Goal: Check status: Check status

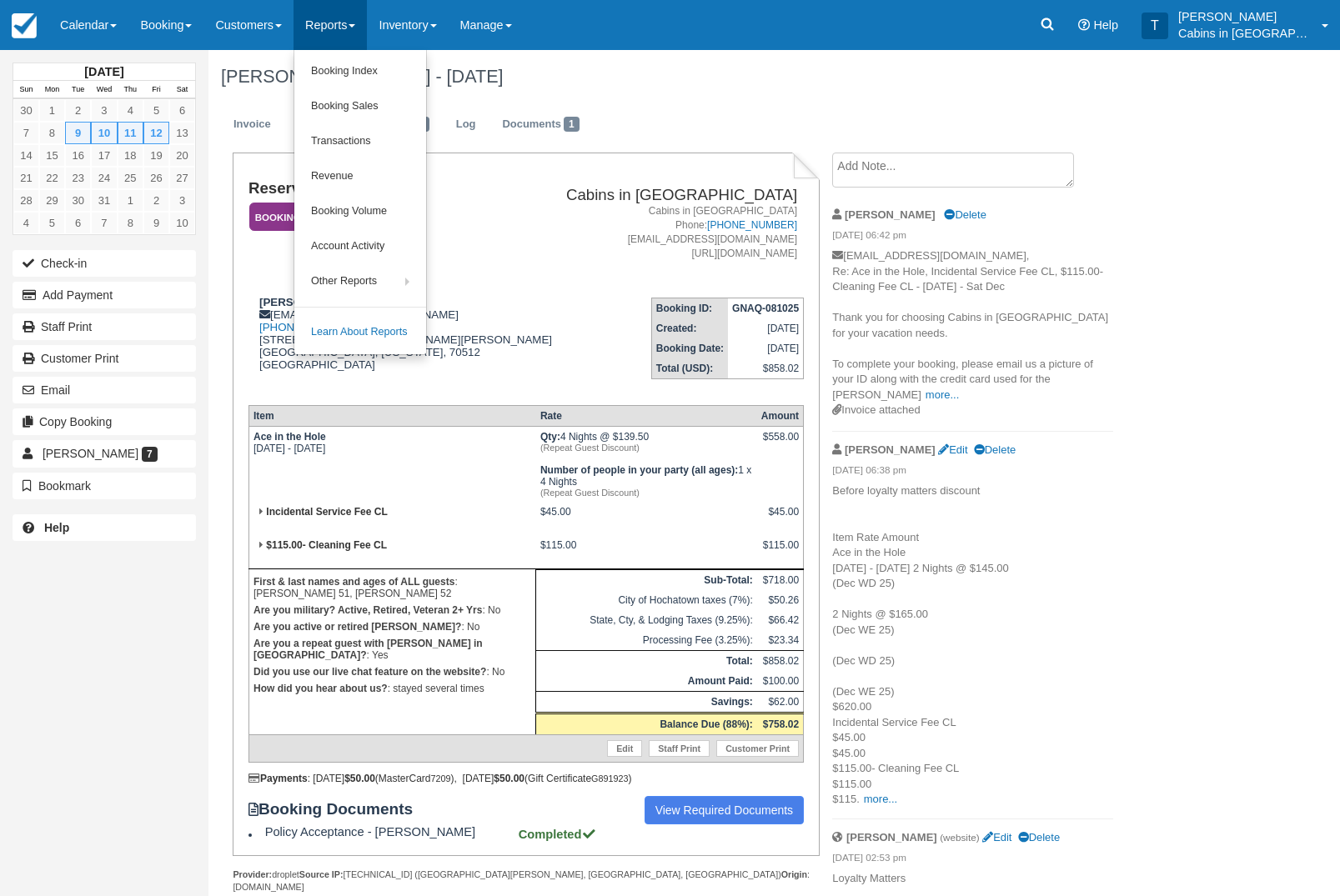
click at [401, 68] on link "Booking Index" at bounding box center [360, 72] width 131 height 35
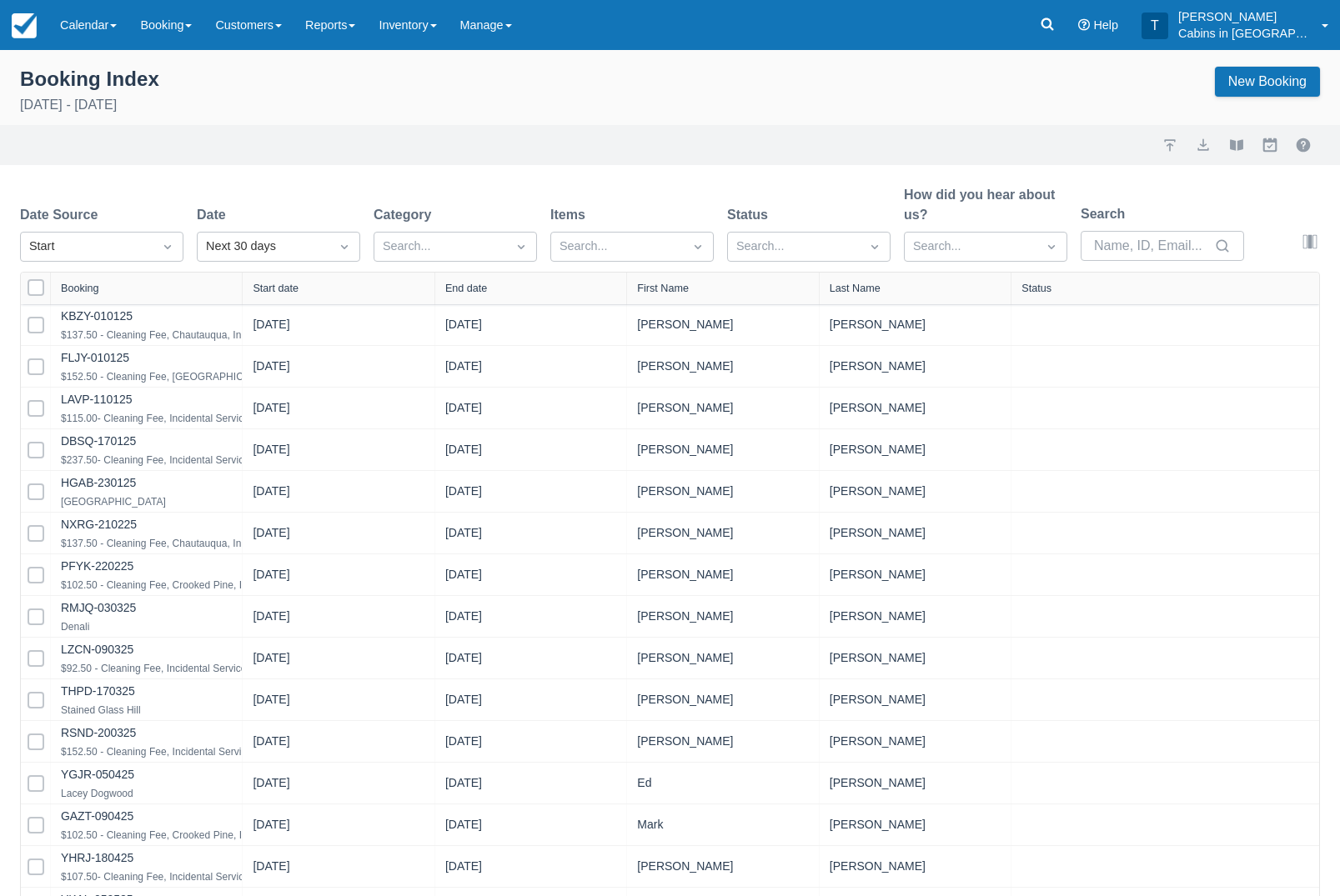
select select "25"
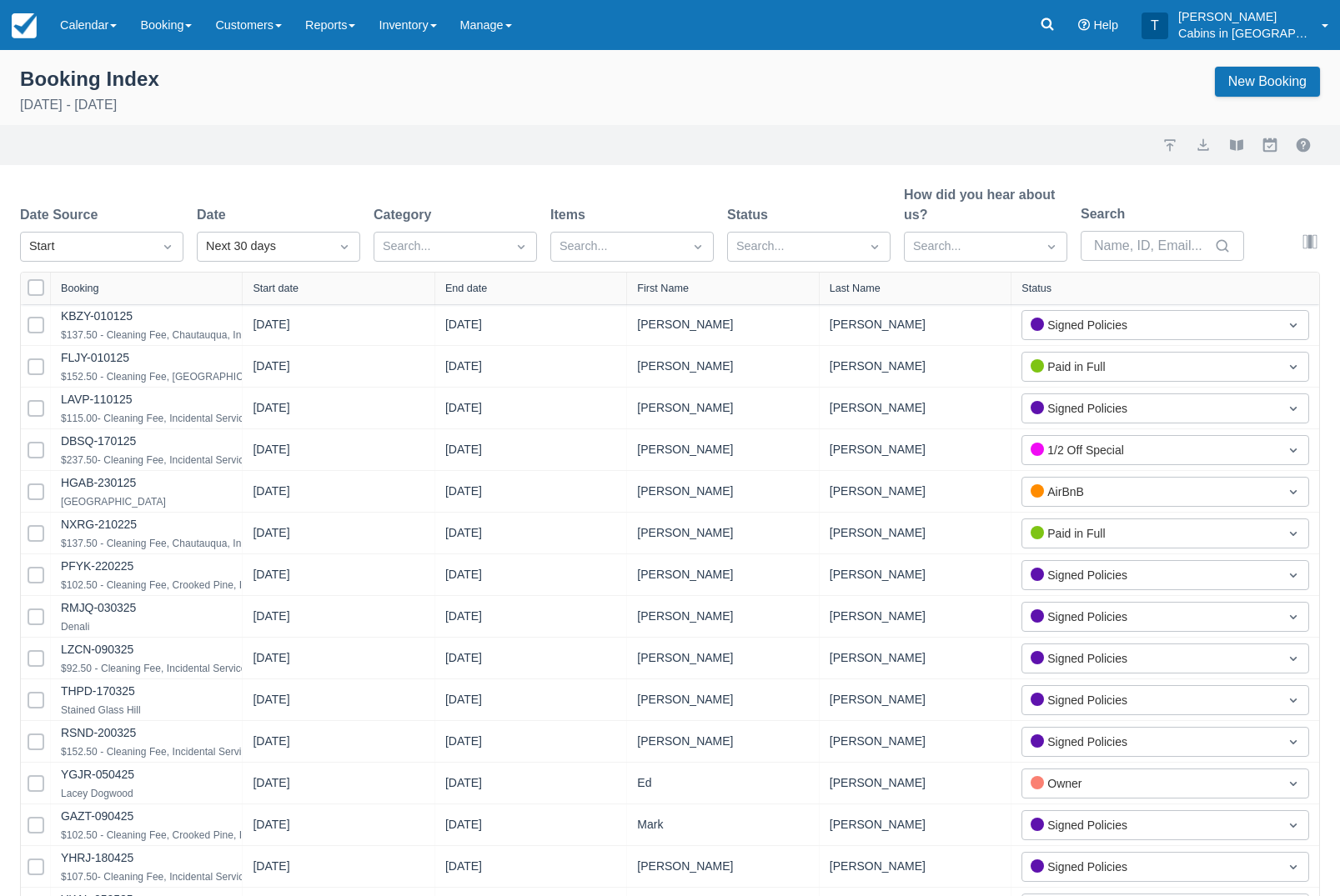
click at [159, 230] on div "Date Source Start" at bounding box center [102, 233] width 163 height 56
click at [142, 285] on div "Created" at bounding box center [102, 288] width 163 height 33
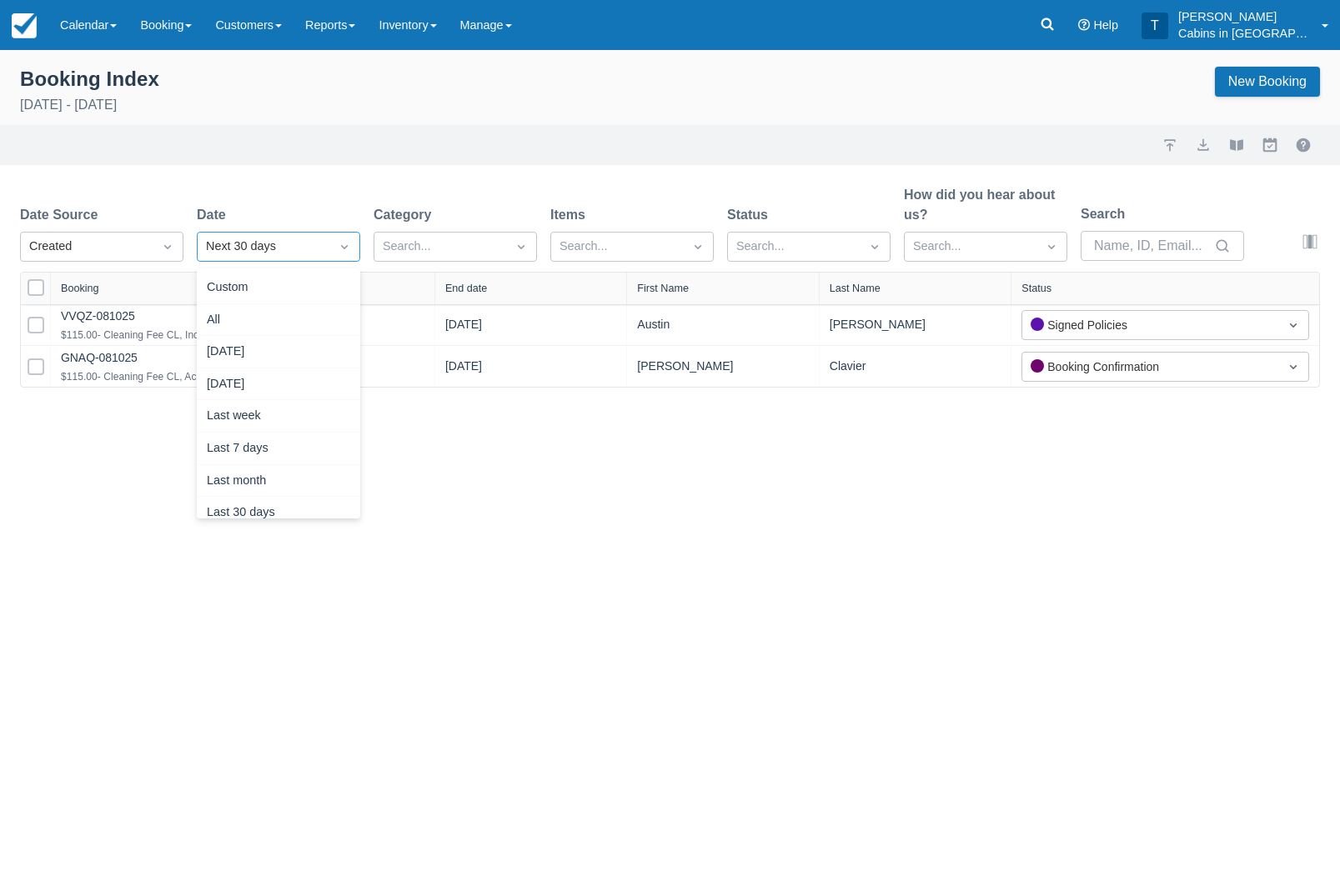
click at [318, 355] on div "[DATE]" at bounding box center [279, 352] width 163 height 33
click at [129, 362] on link "GNAQ-081025" at bounding box center [99, 358] width 77 height 13
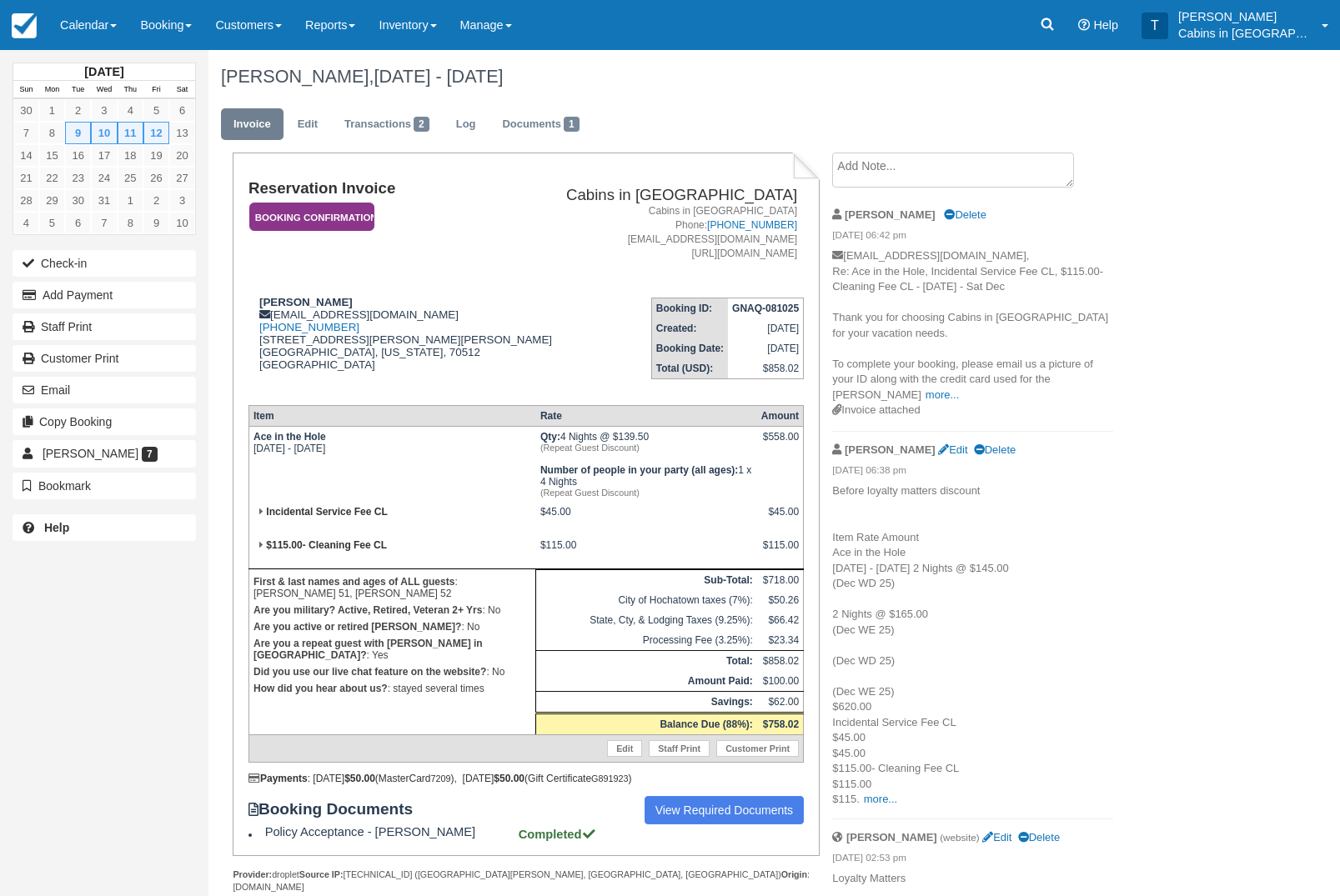
click at [344, 220] on em "Booking Confirmation" at bounding box center [312, 217] width 125 height 29
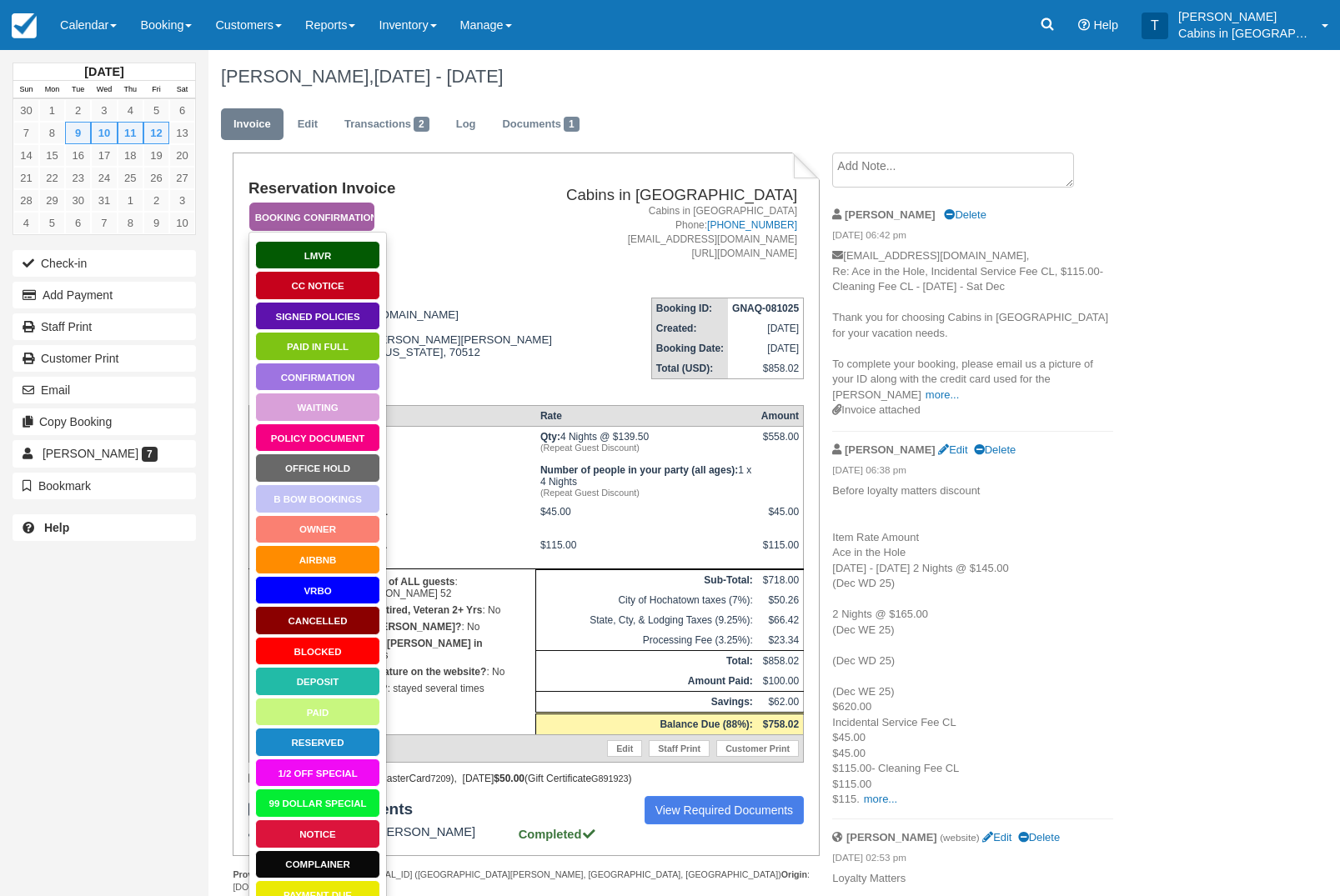
click at [354, 316] on link "Signed Policies" at bounding box center [318, 316] width 125 height 29
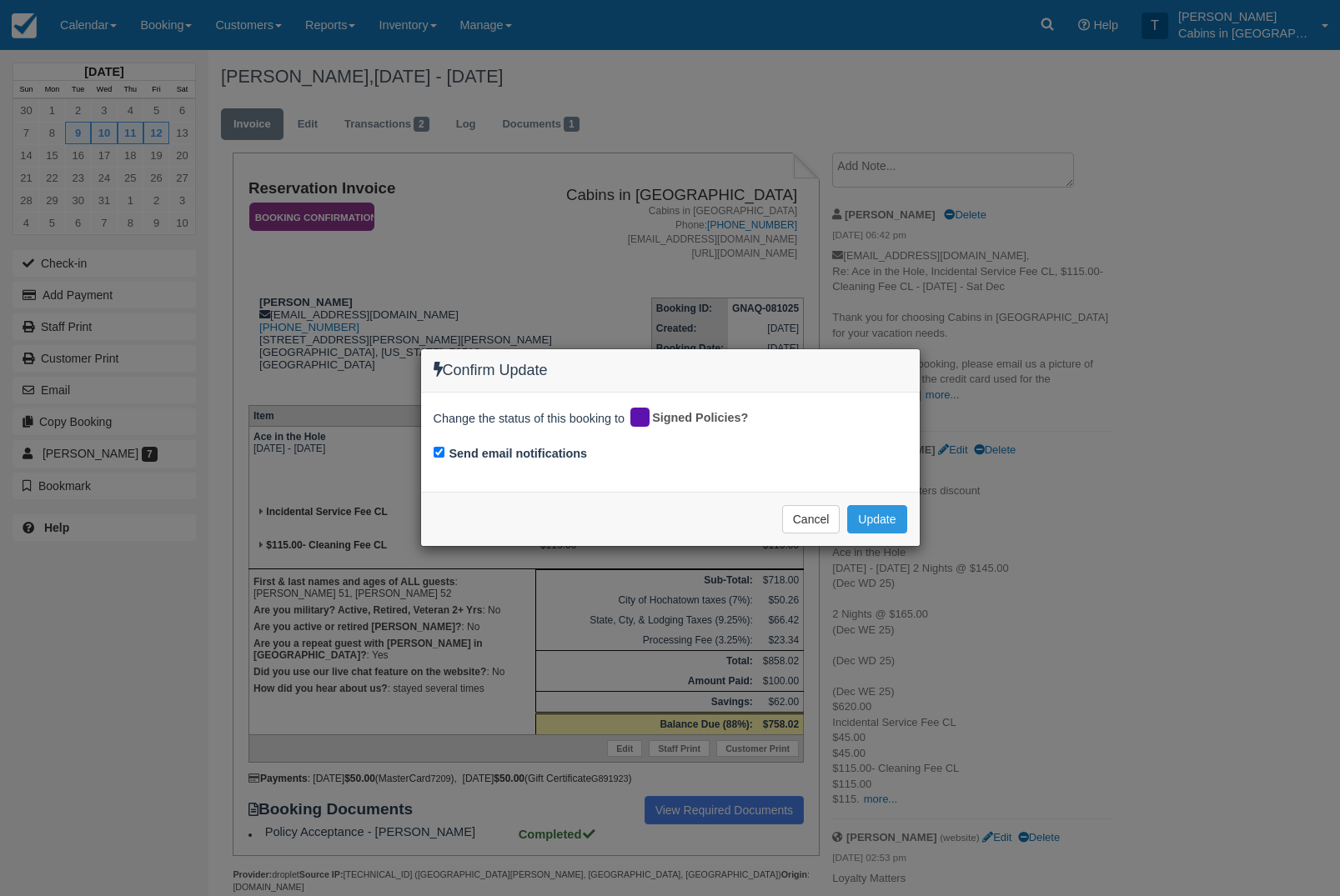
click at [896, 520] on button "Update" at bounding box center [877, 520] width 59 height 29
